Goal: Navigation & Orientation: Find specific page/section

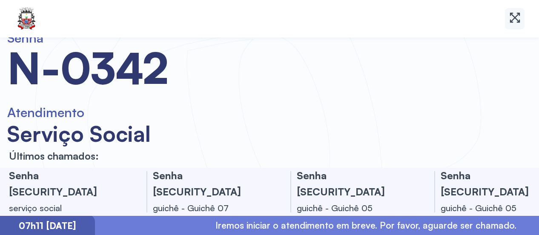
click at [512, 13] on icon at bounding box center [513, 18] width 6 height 10
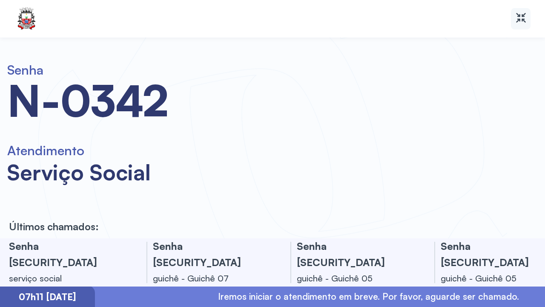
click at [522, 13] on icon at bounding box center [521, 18] width 12 height 12
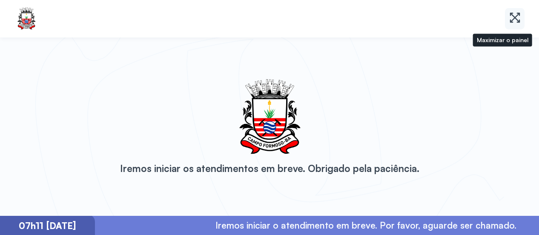
click at [508, 22] on div at bounding box center [515, 18] width 20 height 21
click at [516, 14] on icon at bounding box center [515, 18] width 12 height 12
